Goal: Share content: Share content

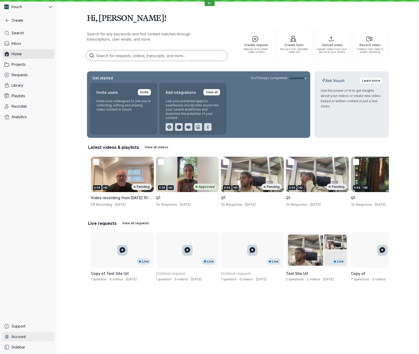
click at [26, 338] on link "S Account" at bounding box center [28, 336] width 52 height 9
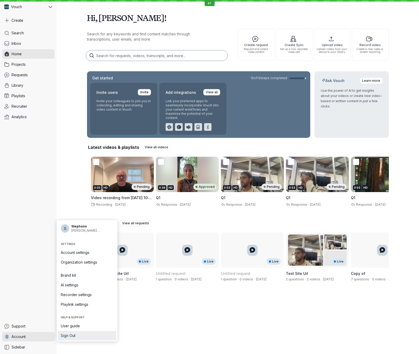
click at [78, 338] on span "Sign Out" at bounding box center [87, 335] width 52 height 5
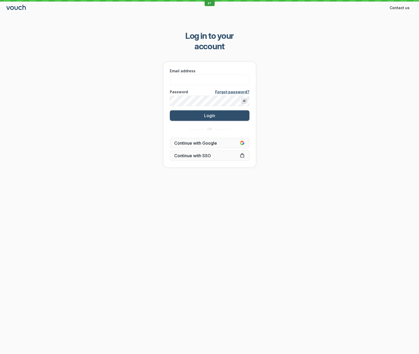
click at [171, 89] on span "Password" at bounding box center [179, 91] width 18 height 5
click at [181, 75] on input "Email address" at bounding box center [210, 80] width 80 height 10
type input "[PERSON_NAME][EMAIL_ADDRESS][DOMAIN_NAME]"
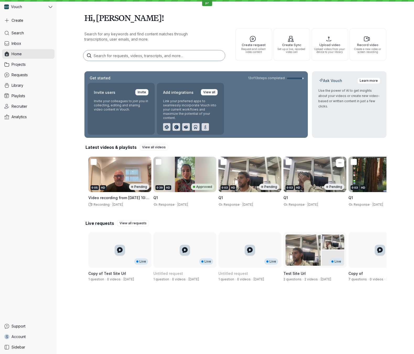
click at [312, 175] on div "0:03 HD Pending" at bounding box center [314, 174] width 63 height 35
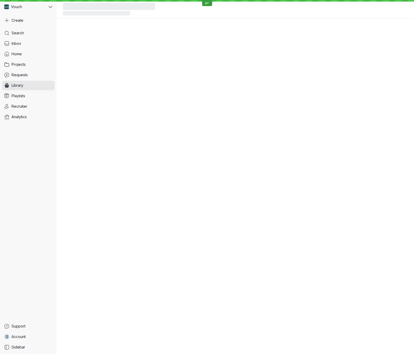
click at [260, 174] on div at bounding box center [235, 186] width 302 height 336
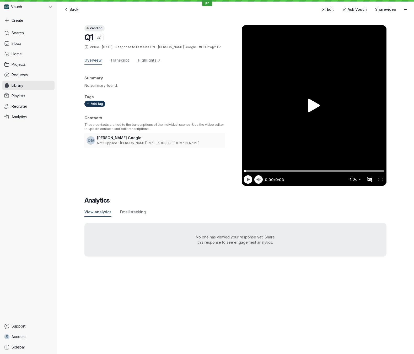
click at [263, 95] on div at bounding box center [314, 105] width 145 height 161
type input "0.48"
click at [263, 95] on div at bounding box center [314, 105] width 145 height 161
click at [382, 10] on span "Share video" at bounding box center [385, 9] width 21 height 5
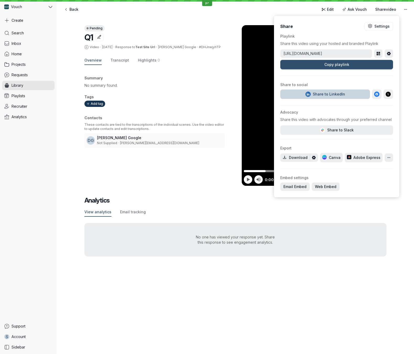
click at [327, 92] on div "Share to LinkedIn" at bounding box center [325, 94] width 40 height 5
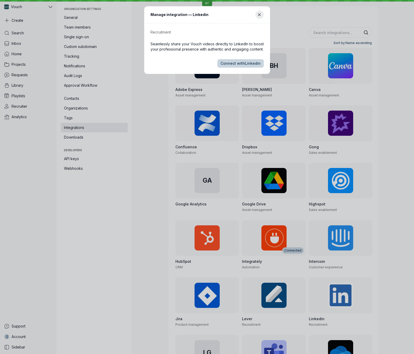
click at [249, 67] on button "Connect with Linkedin" at bounding box center [240, 63] width 46 height 8
